Goal: Transaction & Acquisition: Book appointment/travel/reservation

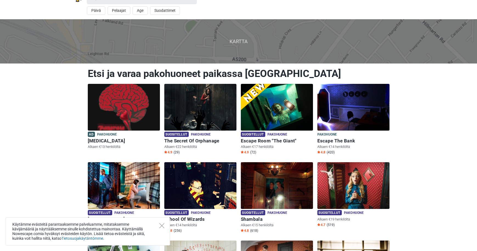
scroll to position [20, 0]
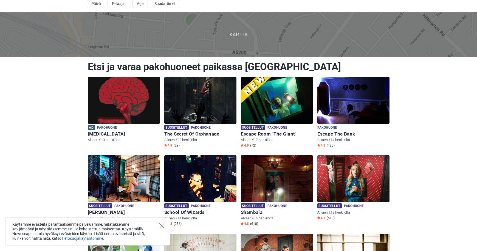
click at [162, 224] on icon "Close" at bounding box center [161, 225] width 5 height 5
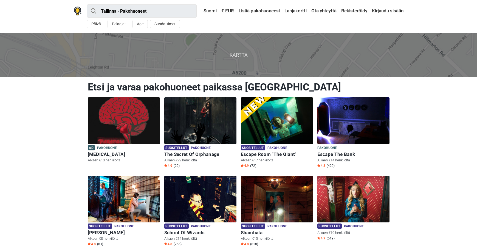
scroll to position [0, 0]
click at [142, 24] on button "Age" at bounding box center [140, 24] width 15 height 9
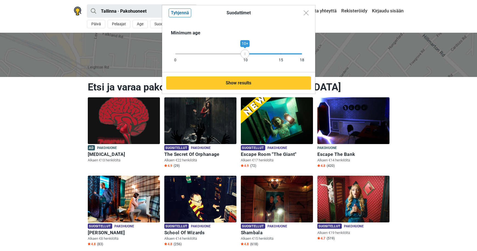
drag, startPoint x: 302, startPoint y: 53, endPoint x: 244, endPoint y: 55, distance: 57.9
click at [244, 55] on icon at bounding box center [245, 53] width 8 height 3
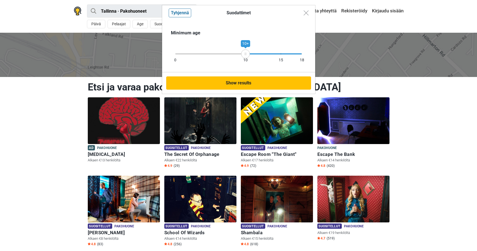
click at [245, 82] on button "Show results" at bounding box center [238, 82] width 145 height 13
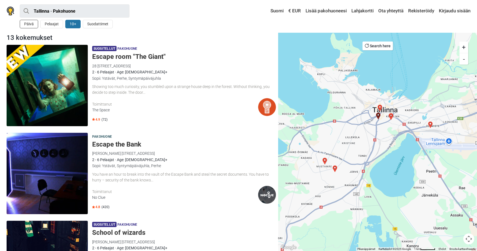
click at [29, 24] on button "Päivä" at bounding box center [29, 24] width 18 height 9
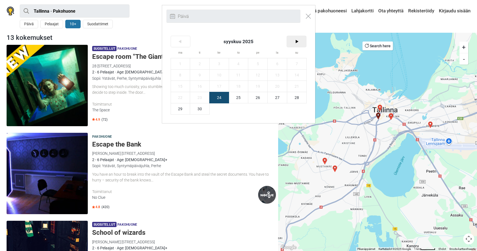
click at [296, 40] on span ">" at bounding box center [296, 41] width 19 height 11
click at [263, 85] on span "17" at bounding box center [257, 86] width 19 height 11
type input "17. lokakuu (pe)"
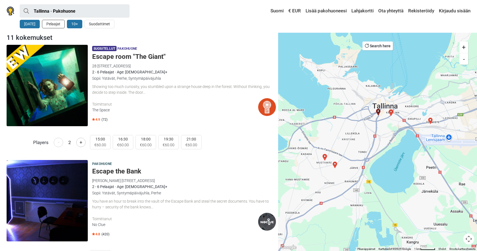
click at [60, 23] on button "Pelaajat" at bounding box center [53, 24] width 23 height 9
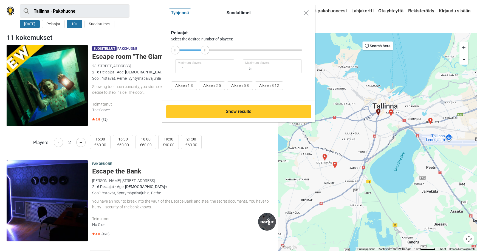
type input "4"
drag, startPoint x: 301, startPoint y: 50, endPoint x: 204, endPoint y: 50, distance: 97.7
click at [204, 50] on icon at bounding box center [204, 50] width 8 height 3
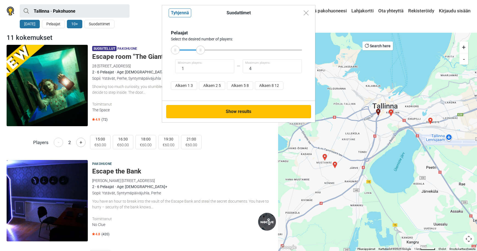
click at [234, 113] on button "Show results" at bounding box center [238, 111] width 145 height 13
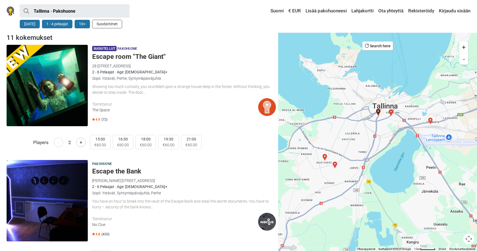
click at [117, 23] on button "Suodattimet" at bounding box center [107, 24] width 30 height 9
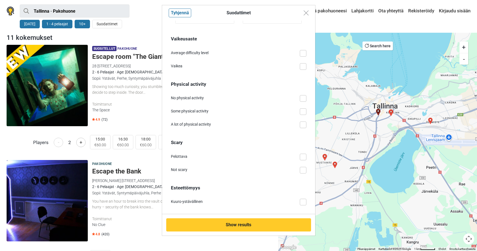
scroll to position [3, 0]
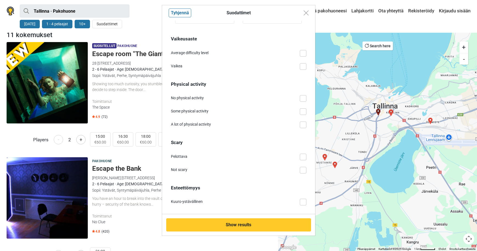
click at [302, 168] on span at bounding box center [303, 170] width 7 height 7
click at [307, 167] on input "Not scary" at bounding box center [307, 167] width 0 height 0
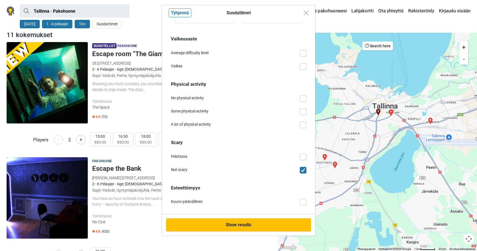
click at [232, 224] on button "Show results" at bounding box center [238, 224] width 145 height 13
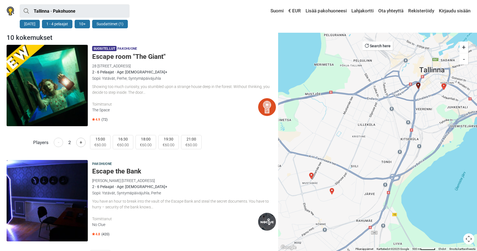
click at [120, 22] on button "Suodattimet (1)" at bounding box center [110, 24] width 36 height 9
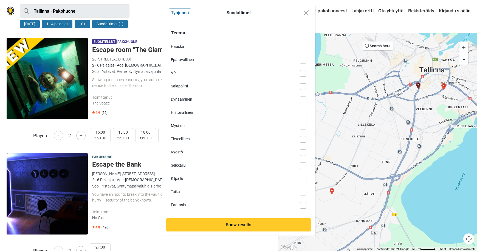
click at [140, 29] on div "Suodattimet Tyhjennä Teema Hauska Epätavallinen VR Salapoliisi Dynaaminen Histo…" at bounding box center [238, 125] width 477 height 251
click at [153, 92] on div "Suodattimet Tyhjennä Teema Hauska Epätavallinen VR Salapoliisi Dynaaminen Histo…" at bounding box center [238, 125] width 477 height 251
click at [306, 12] on img "Close modal" at bounding box center [306, 12] width 5 height 5
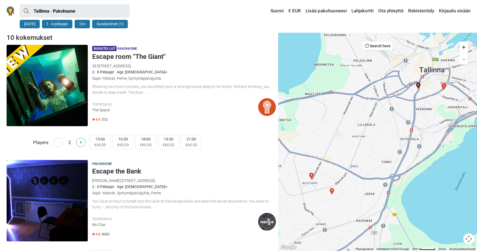
click at [82, 142] on button "+" at bounding box center [80, 141] width 9 height 9
click at [57, 143] on button "-" at bounding box center [58, 141] width 9 height 9
click at [79, 144] on button "+" at bounding box center [80, 141] width 9 height 9
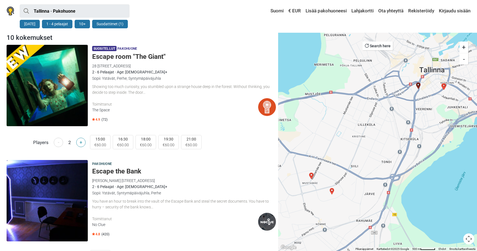
click at [79, 144] on button "+" at bounding box center [80, 141] width 9 height 9
click at [119, 56] on h5 "Escape room "The Giant"" at bounding box center [184, 57] width 184 height 8
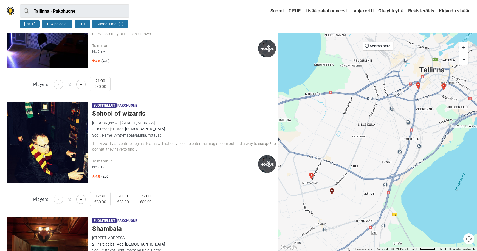
scroll to position [180, 0]
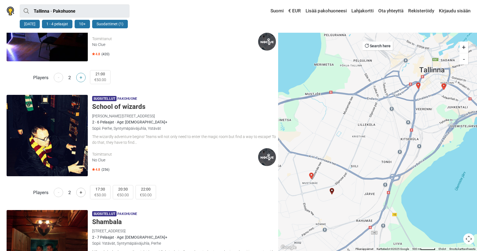
click at [81, 76] on button "+" at bounding box center [80, 77] width 9 height 9
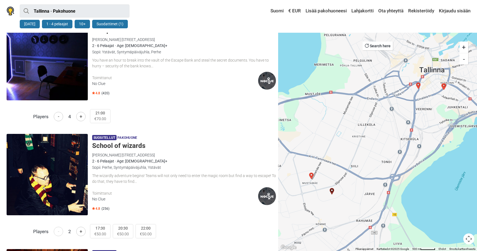
scroll to position [202, 0]
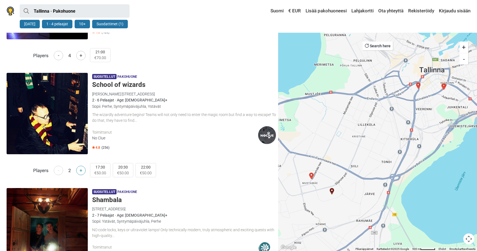
click at [81, 173] on button "+" at bounding box center [80, 169] width 9 height 9
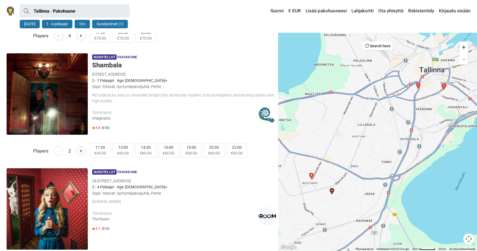
scroll to position [343, 0]
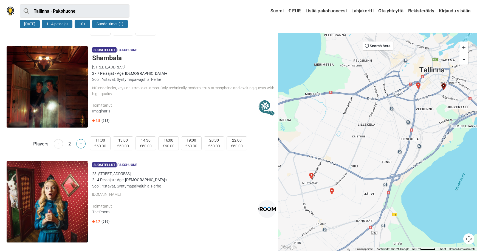
click at [83, 141] on button "+" at bounding box center [80, 143] width 9 height 9
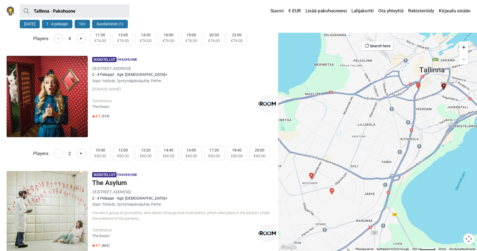
scroll to position [448, 0]
click at [75, 154] on span "- 2 +" at bounding box center [70, 153] width 32 height 9
click at [77, 154] on button "+" at bounding box center [80, 153] width 9 height 9
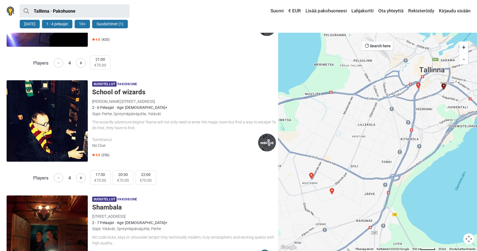
scroll to position [192, 0]
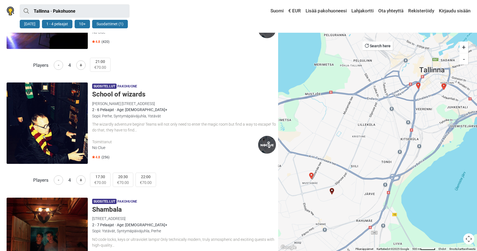
click at [120, 130] on div "The wizardly adventure begins! Teams will not only need to enter the magic room…" at bounding box center [184, 127] width 184 height 12
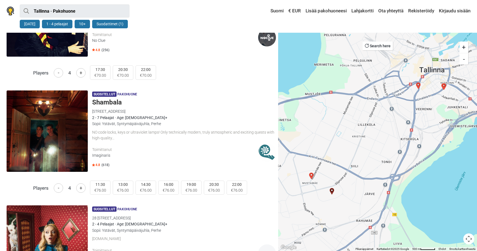
scroll to position [305, 0]
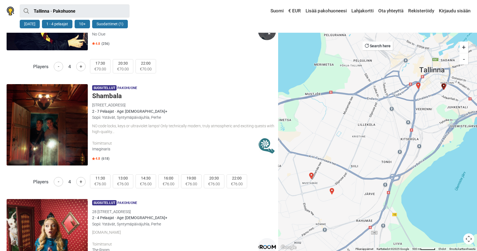
click at [114, 95] on h5 "Shambala" at bounding box center [184, 96] width 184 height 8
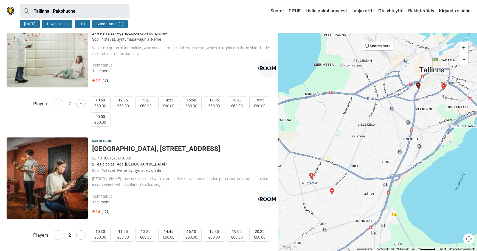
scroll to position [624, 0]
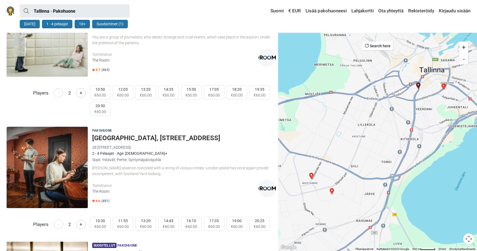
click at [125, 137] on h5 "Baker street, 221 B" at bounding box center [184, 138] width 184 height 8
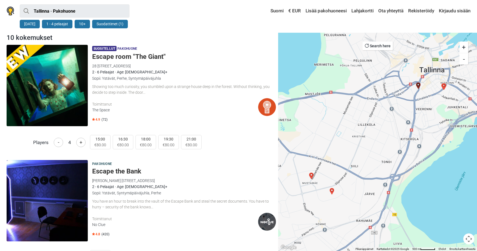
scroll to position [0, 0]
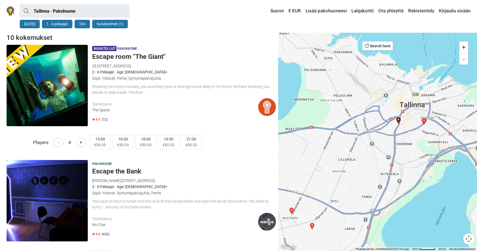
drag, startPoint x: 331, startPoint y: 105, endPoint x: 311, endPoint y: 140, distance: 40.5
click at [311, 140] on div at bounding box center [377, 142] width 199 height 218
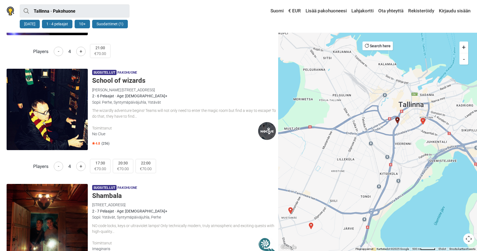
scroll to position [208, 0]
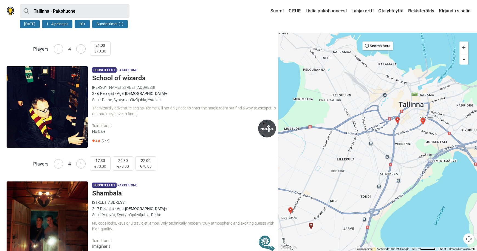
click at [108, 78] on h5 "School of wizards" at bounding box center [184, 78] width 184 height 8
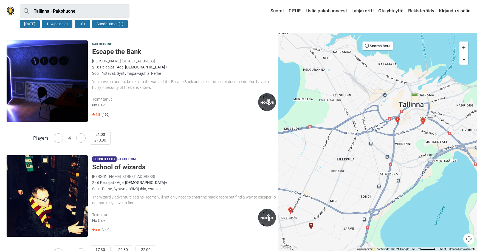
scroll to position [98, 0]
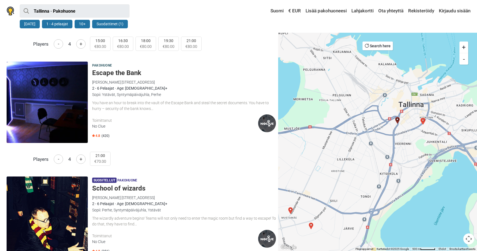
click at [111, 27] on button "Suodattimet (1)" at bounding box center [110, 24] width 36 height 9
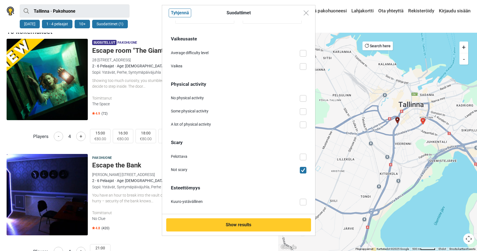
scroll to position [9, 0]
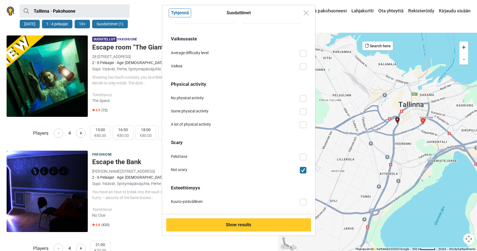
click at [305, 201] on span at bounding box center [303, 201] width 7 height 7
click at [307, 198] on input "Kuuro-ystävällinen" at bounding box center [307, 198] width 0 height 0
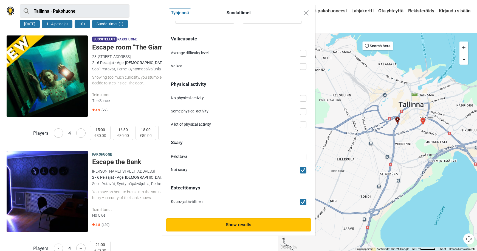
click at [246, 223] on button "Show results" at bounding box center [238, 224] width 145 height 13
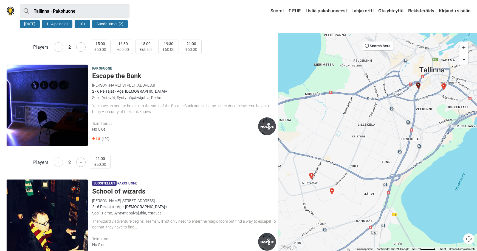
scroll to position [173, 0]
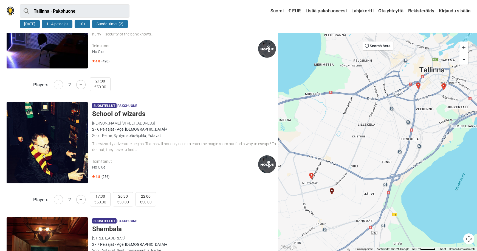
click at [113, 114] on h5 "School of wizards" at bounding box center [184, 114] width 184 height 8
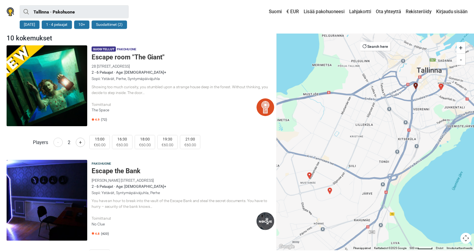
scroll to position [0, 0]
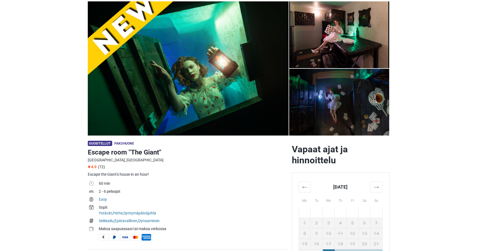
scroll to position [37, 0]
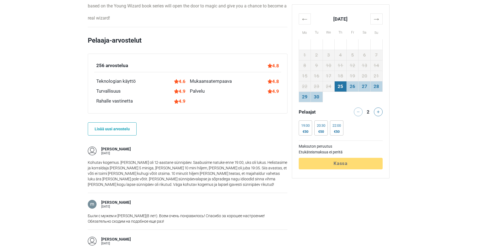
scroll to position [343, 0]
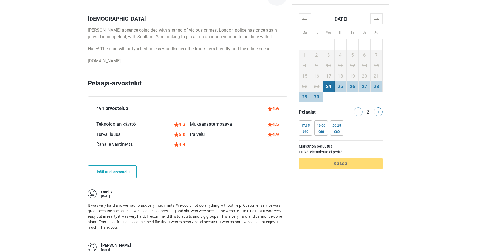
scroll to position [299, 0]
click at [109, 62] on p "www.theroom.ee" at bounding box center [188, 60] width 200 height 7
copy p "www.theroom.ee"
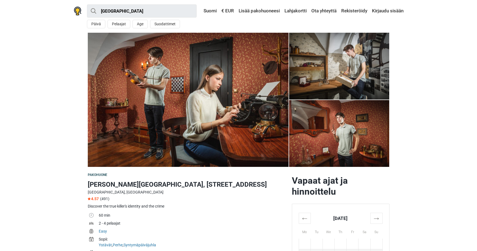
scroll to position [0, 0]
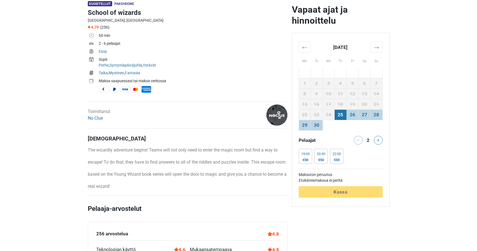
scroll to position [175, 0]
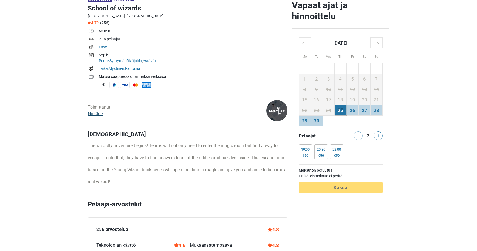
click at [101, 114] on link "No Clue" at bounding box center [95, 113] width 15 height 5
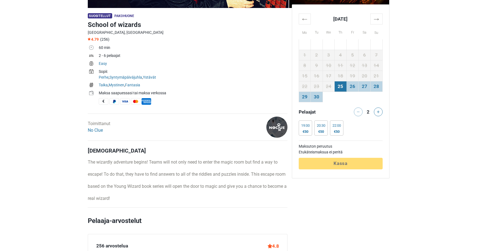
scroll to position [134, 0]
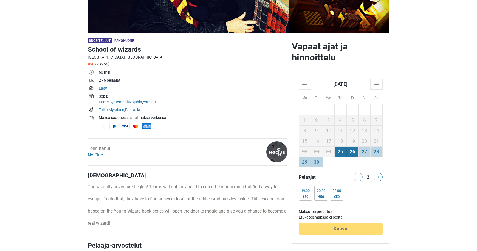
click at [351, 156] on td "26" at bounding box center [353, 151] width 12 height 10
click at [327, 191] on div "22:00 €50" at bounding box center [320, 192] width 13 height 15
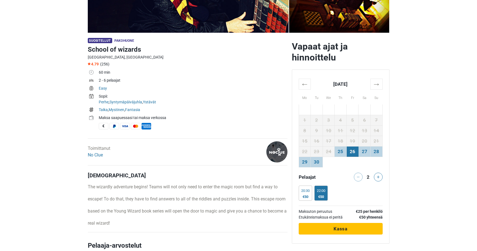
click at [337, 229] on span "Kassa" at bounding box center [341, 228] width 14 height 5
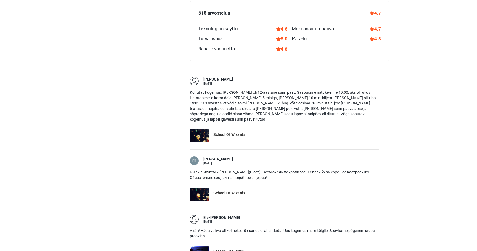
scroll to position [229, 0]
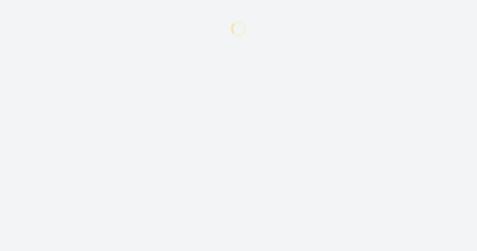
type input "+358"
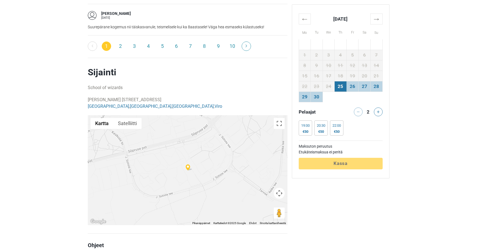
scroll to position [887, 0]
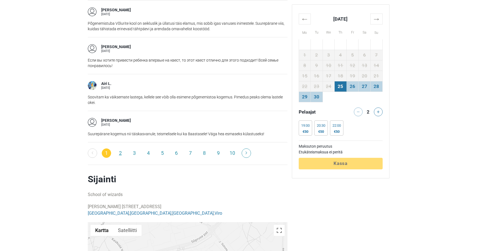
click at [120, 153] on link "2" at bounding box center [120, 152] width 9 height 9
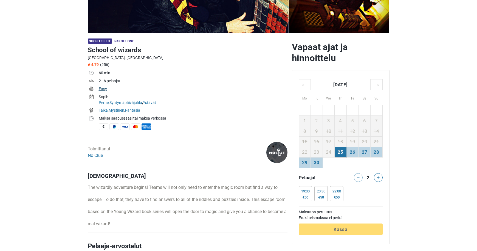
scroll to position [134, 0]
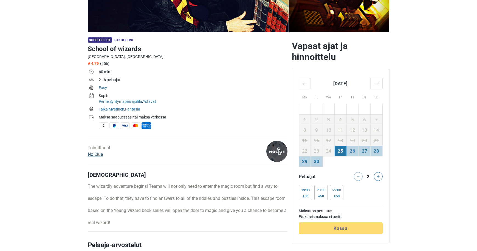
click at [95, 156] on link "No Clue" at bounding box center [95, 153] width 15 height 5
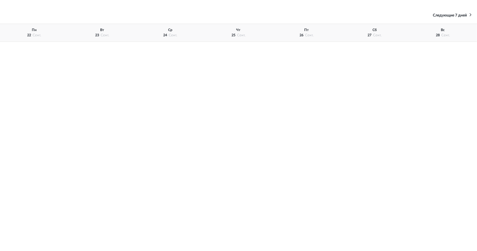
click at [235, 35] on div "чт 25 сент." at bounding box center [238, 33] width 68 height 18
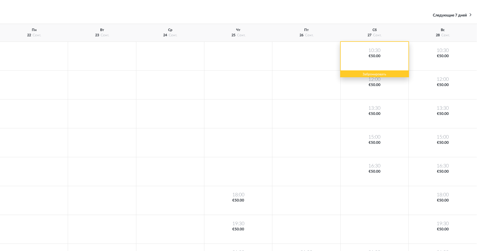
click at [378, 54] on div "10:30 €50.00" at bounding box center [375, 56] width 68 height 29
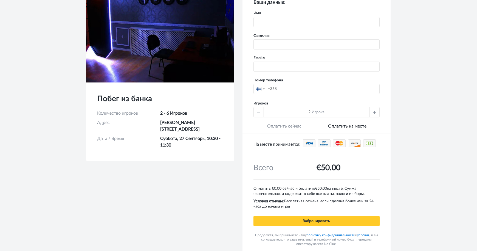
scroll to position [49, 0]
